Goal: Information Seeking & Learning: Learn about a topic

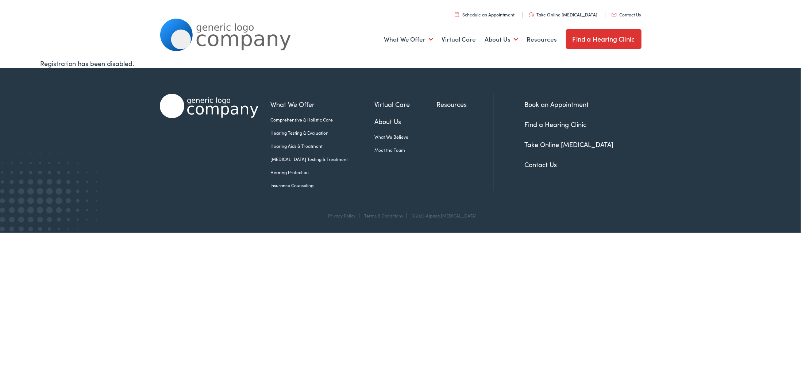
click at [298, 185] on link "Insurance Counseling" at bounding box center [323, 185] width 104 height 7
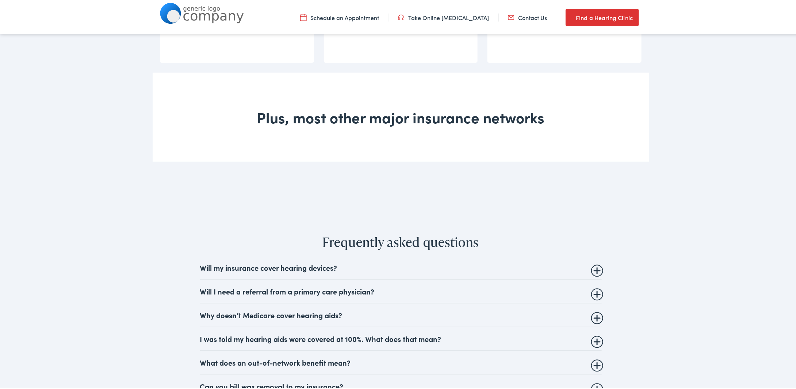
scroll to position [766, 0]
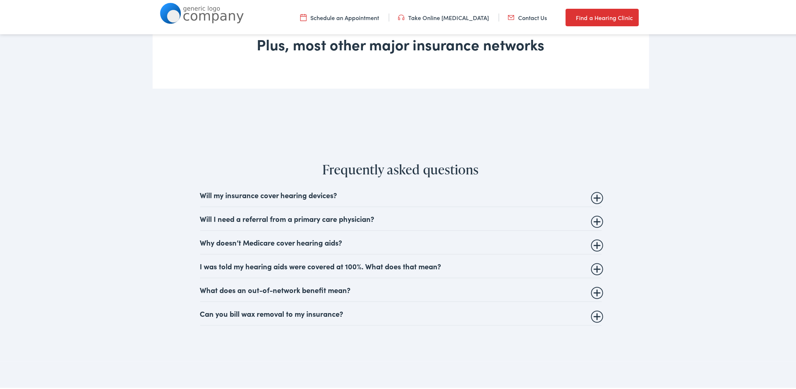
click at [349, 192] on summary "Will my insurance cover hearing devices?" at bounding box center [400, 193] width 401 height 9
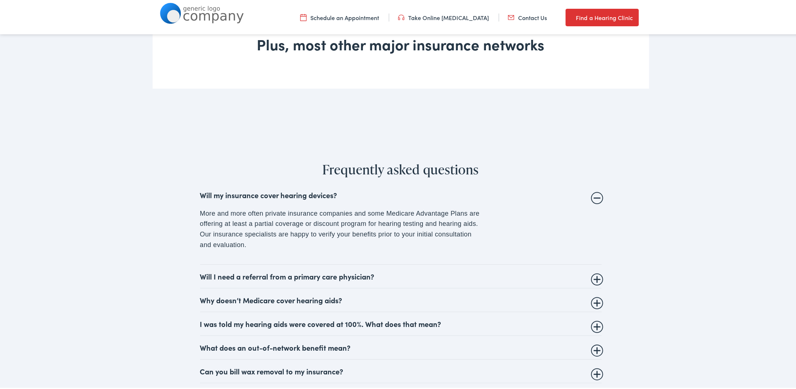
click at [350, 193] on summary "Will my insurance cover hearing devices?" at bounding box center [400, 193] width 401 height 9
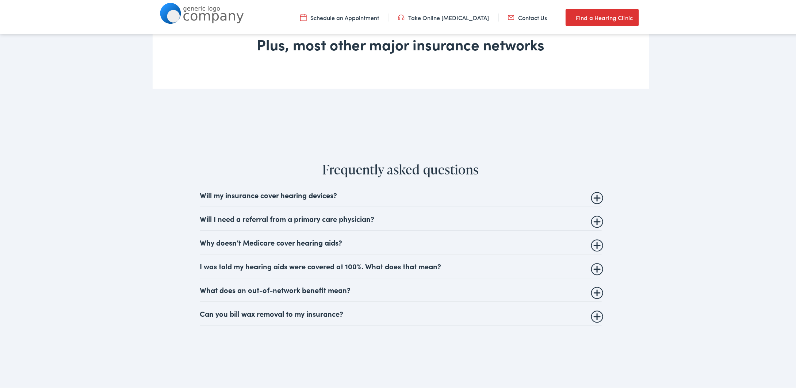
click at [456, 265] on summary "I was told my hearing aids were covered at 100%. What does that mean?" at bounding box center [400, 264] width 401 height 9
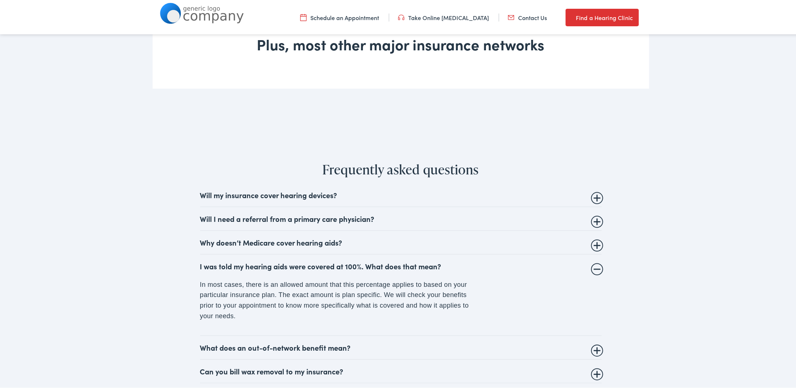
click at [456, 265] on summary "I was told my hearing aids were covered at 100%. What does that mean?" at bounding box center [400, 264] width 401 height 9
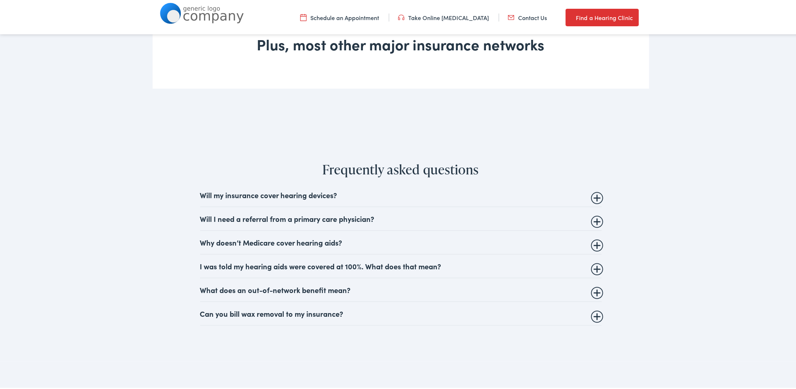
click at [355, 313] on summary "Can you bill wax removal to my insurance?" at bounding box center [400, 312] width 401 height 9
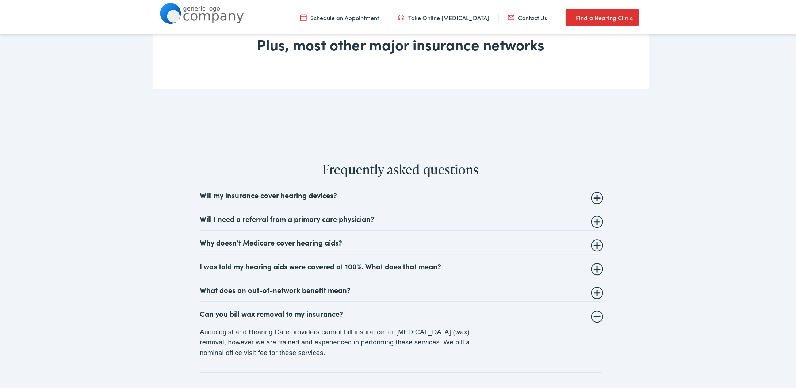
click at [355, 312] on summary "Can you bill wax removal to my insurance?" at bounding box center [400, 312] width 401 height 9
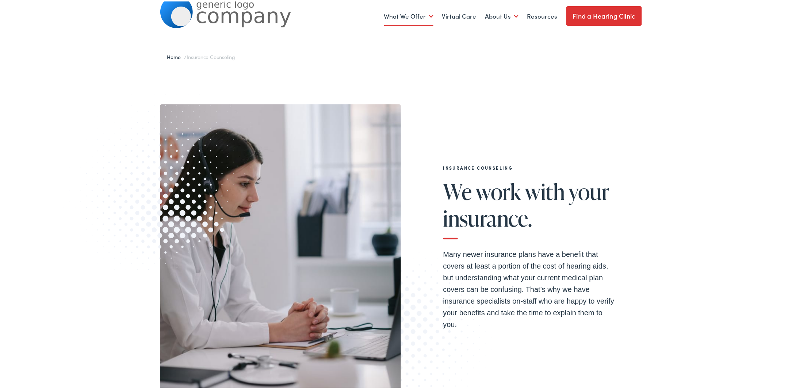
scroll to position [0, 0]
